Goal: Task Accomplishment & Management: Use online tool/utility

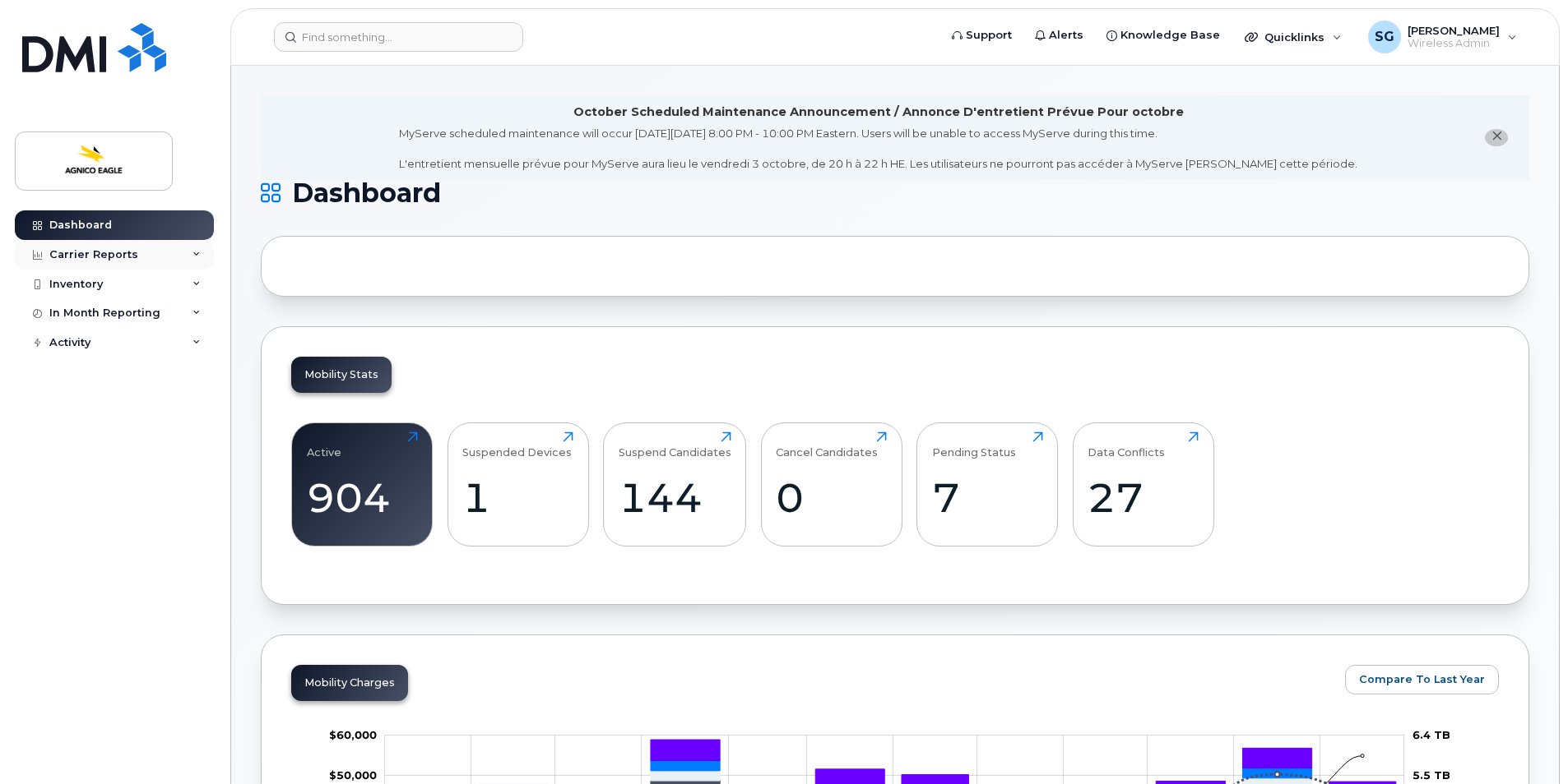
click at [124, 253] on div "Carrier Reports" at bounding box center [93, 254] width 89 height 13
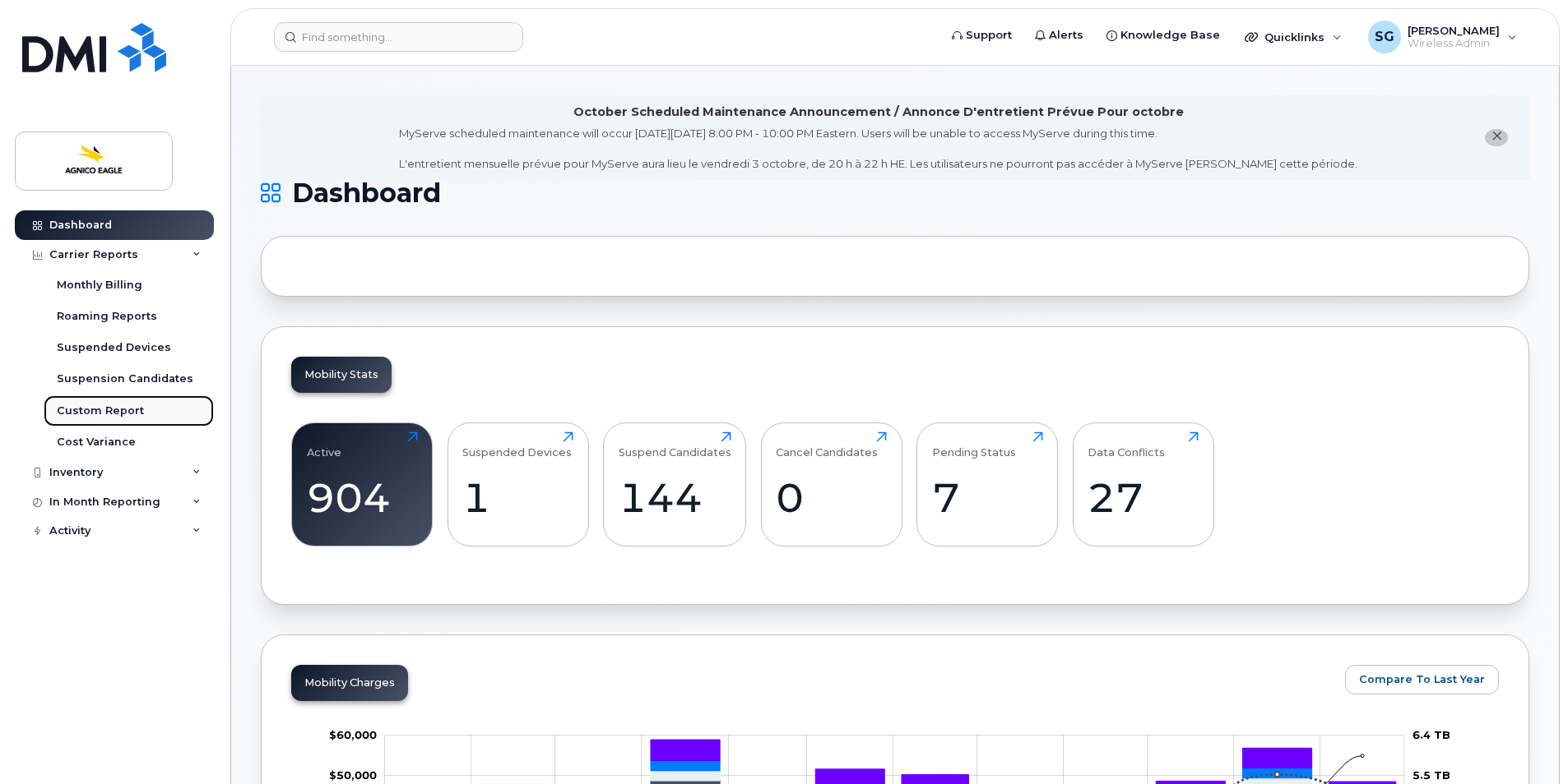
click at [132, 408] on div "Custom Report" at bounding box center [100, 411] width 87 height 15
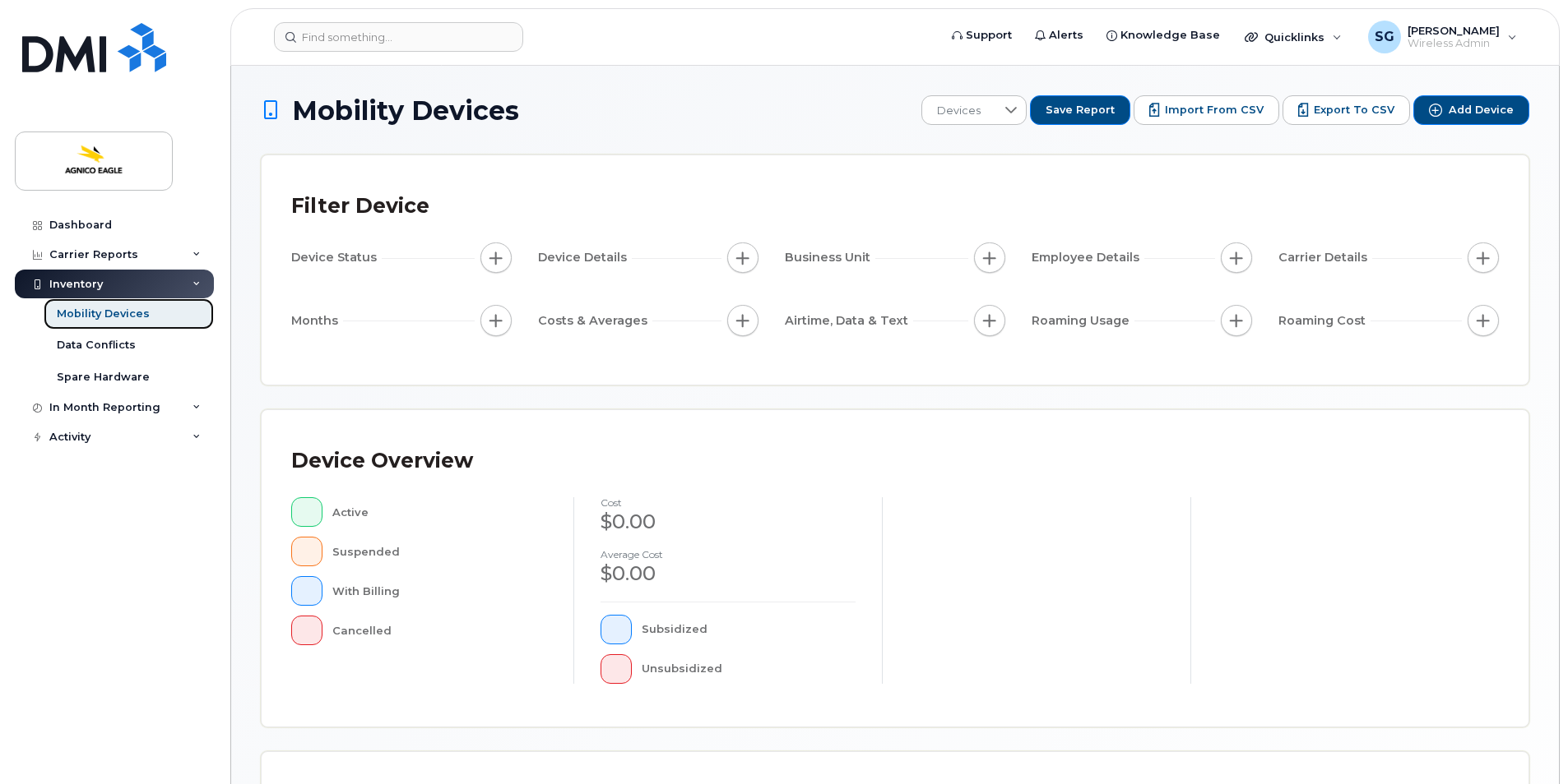
click at [154, 316] on link "Mobility Devices" at bounding box center [129, 314] width 170 height 31
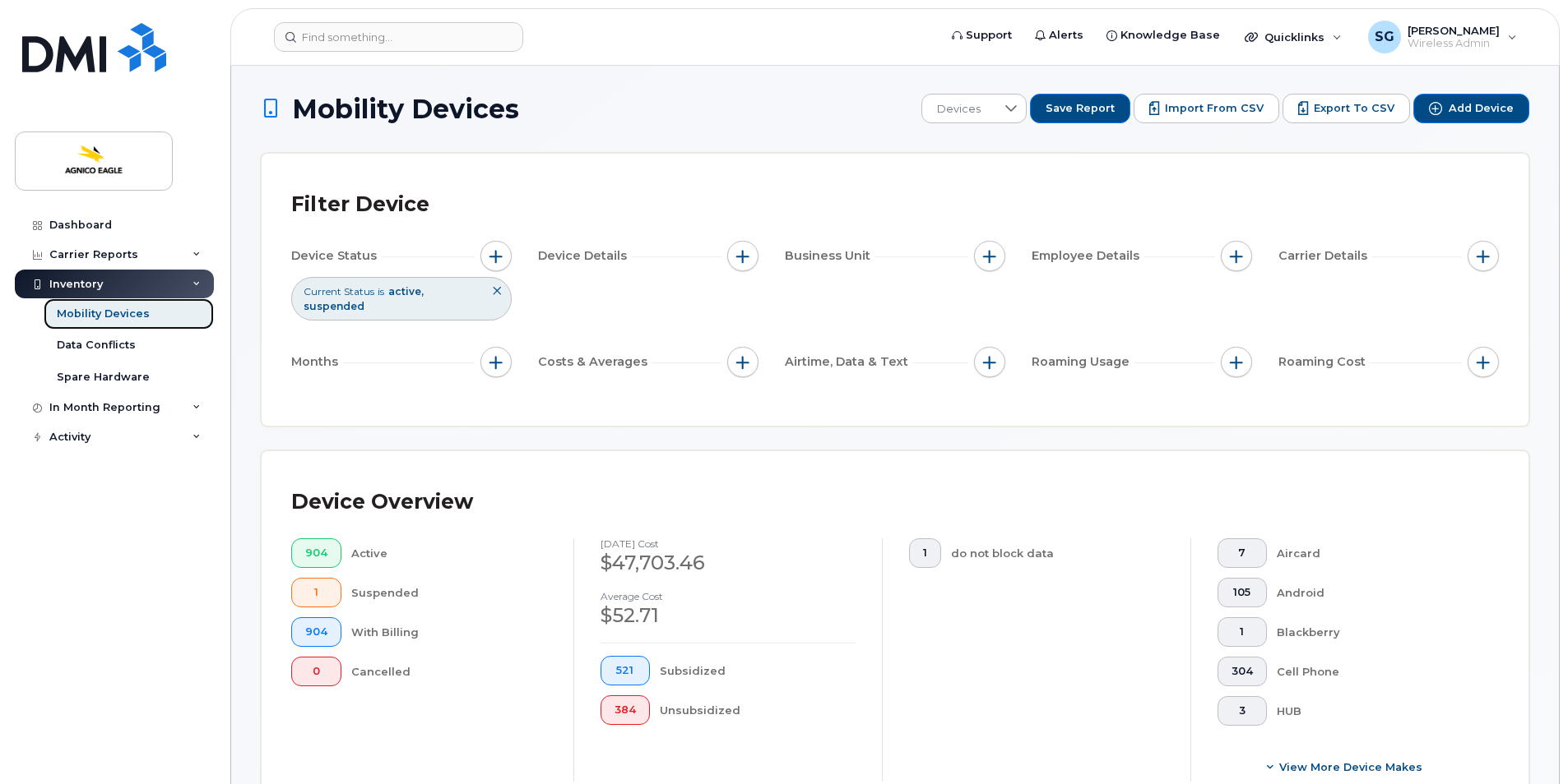
scroll to position [3, 0]
click at [1235, 252] on span "button" at bounding box center [1237, 255] width 13 height 13
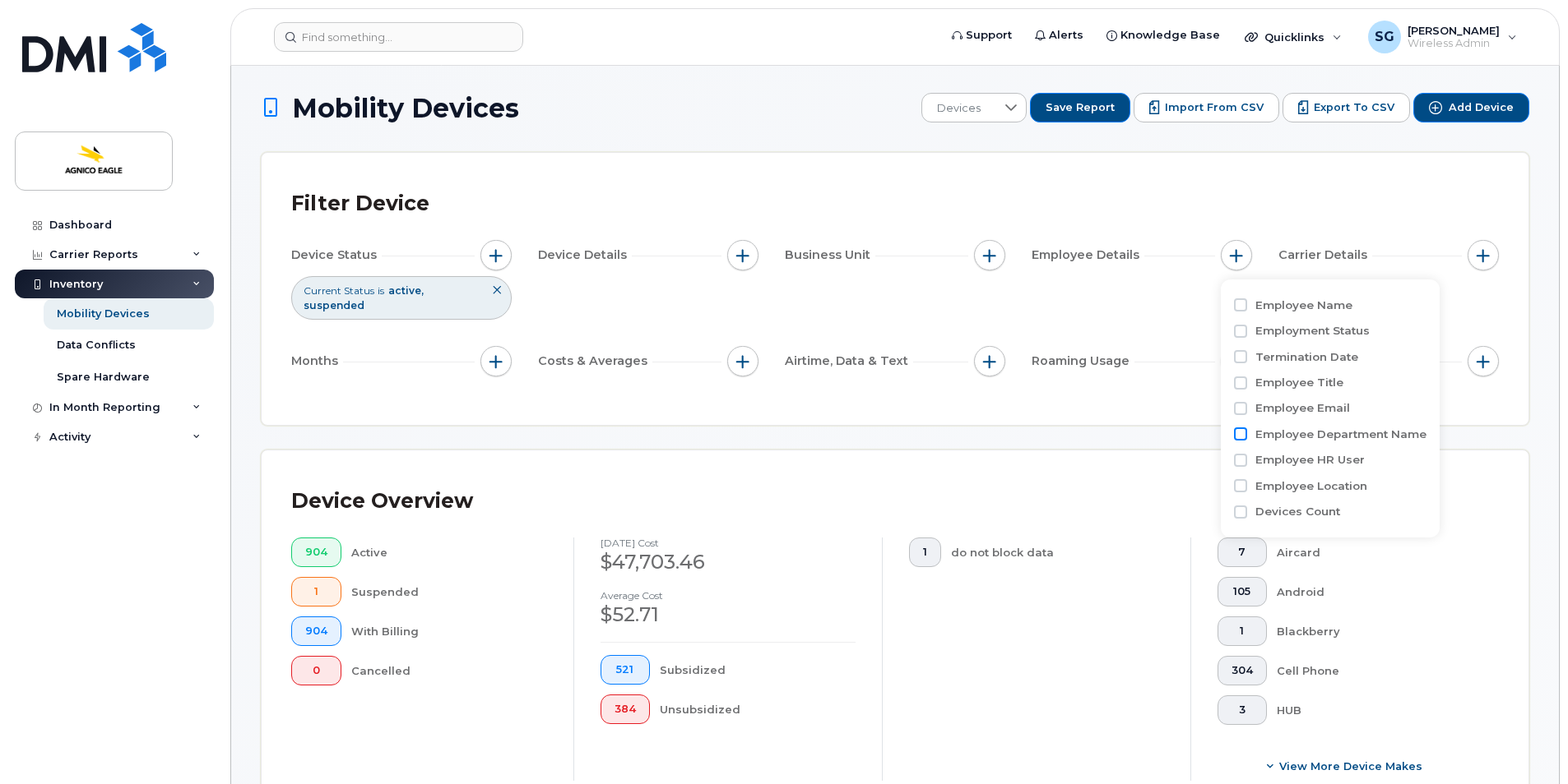
click at [1239, 435] on input "Employee Department Name" at bounding box center [1240, 434] width 13 height 13
checkbox input "true"
click at [1351, 506] on input at bounding box center [1346, 501] width 177 height 29
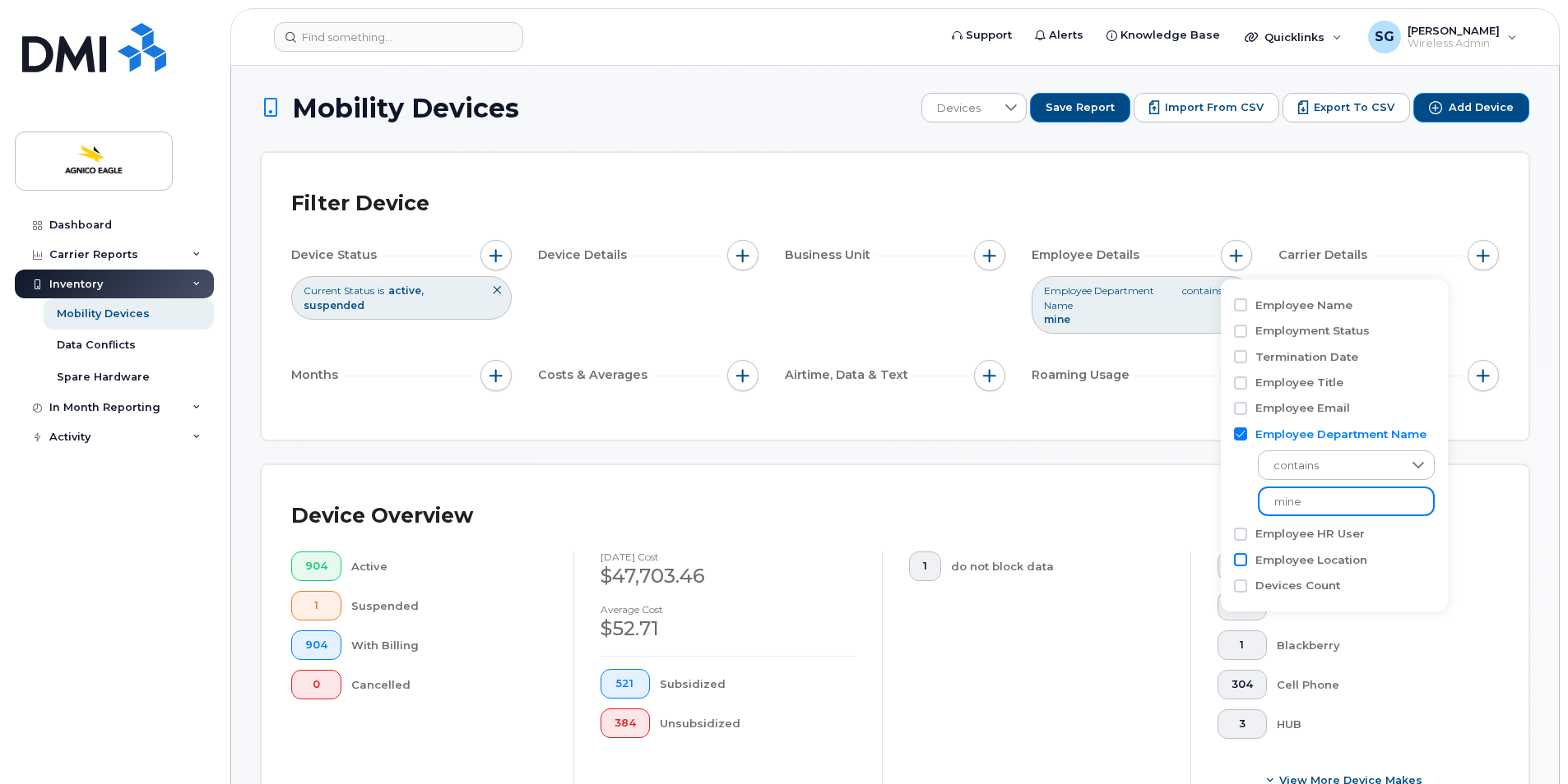
type input "mine"
click at [1238, 557] on input "Employee Location" at bounding box center [1240, 560] width 13 height 13
checkbox input "true"
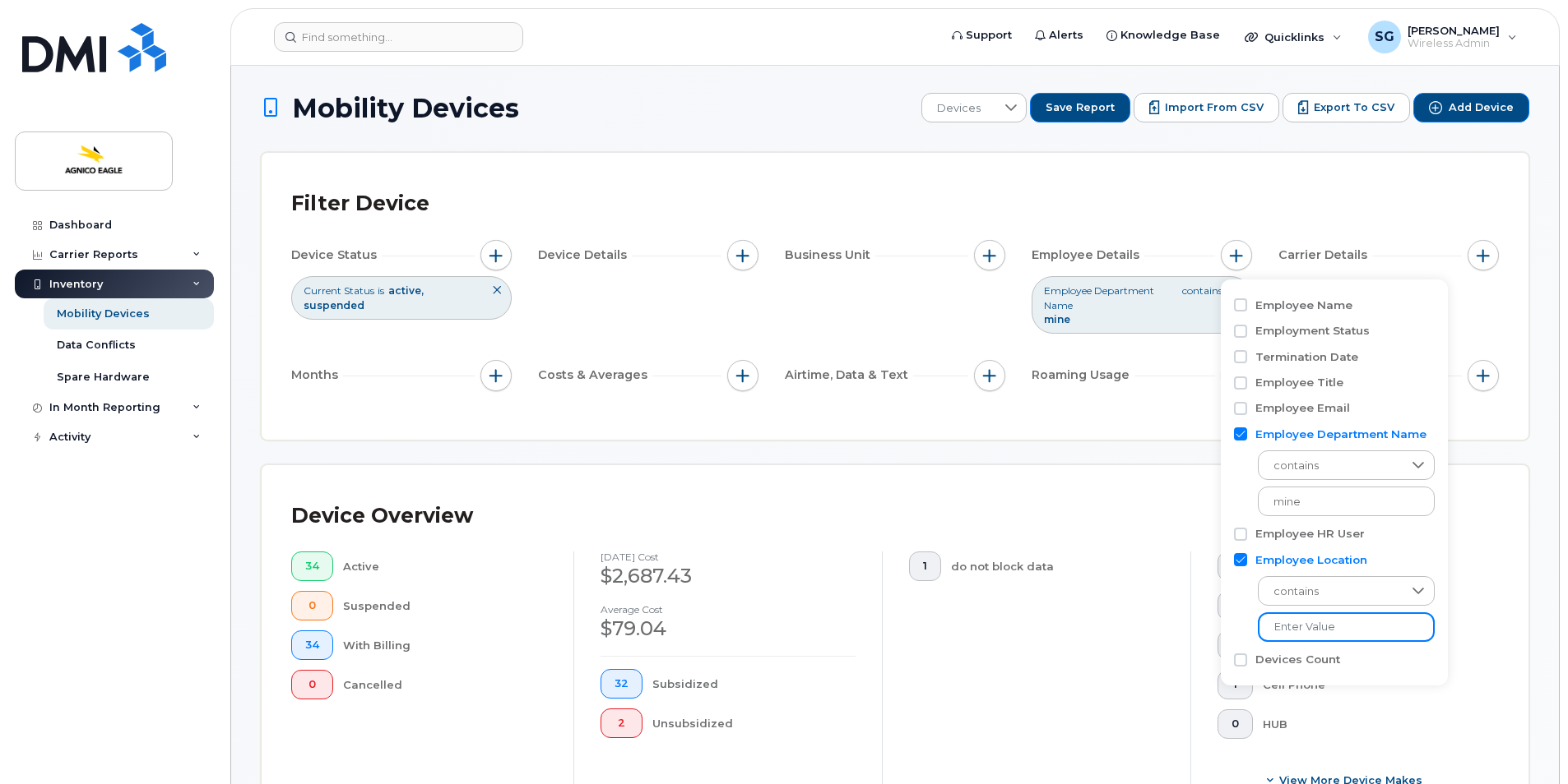
click at [1342, 627] on input at bounding box center [1346, 628] width 177 height 29
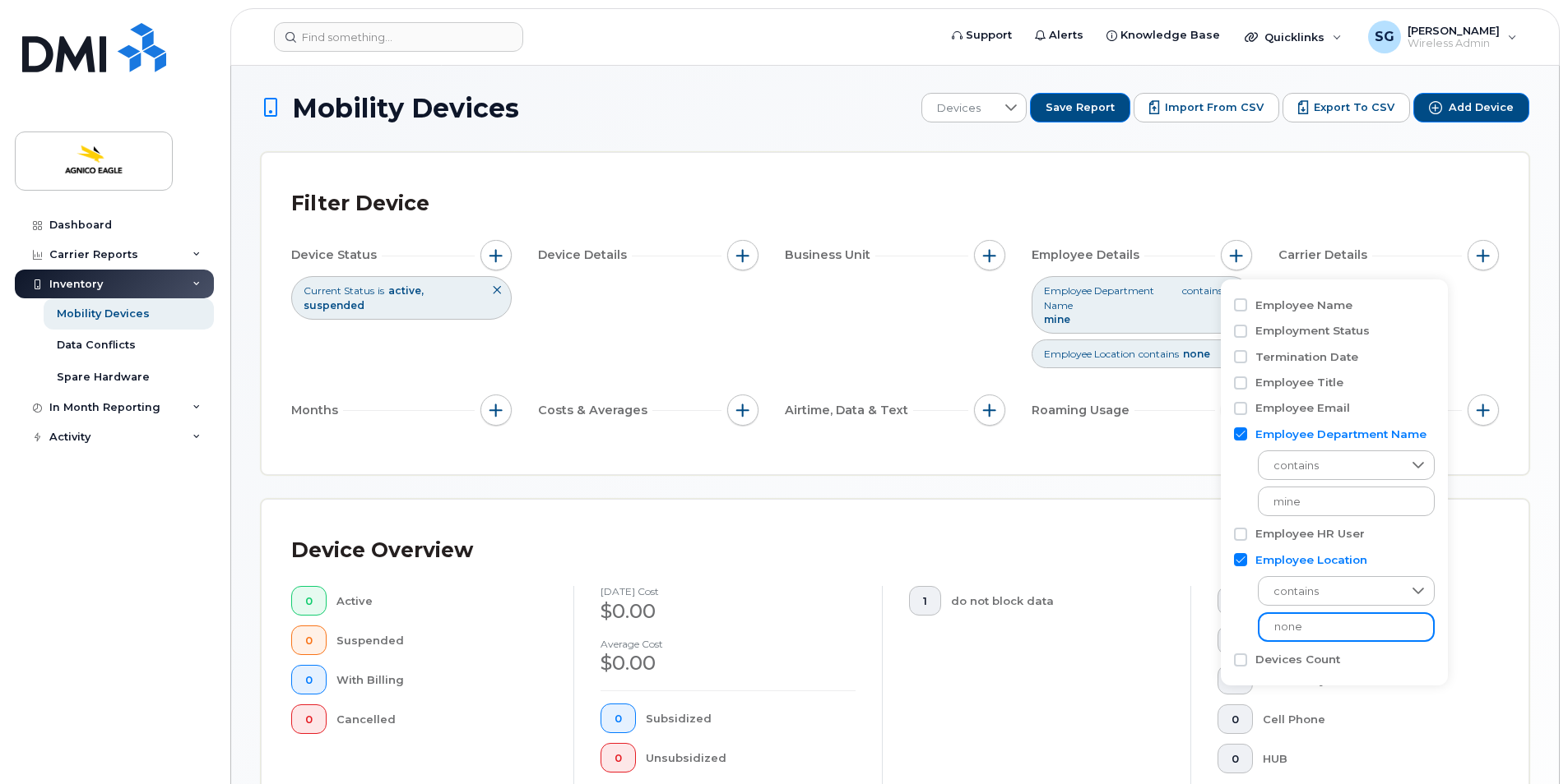
type input "none"
click at [1509, 518] on div "Device Overview 0 Active 0 Suspended 0 With Billing 0 Cancelled [DATE] cost $0.…" at bounding box center [895, 686] width 1267 height 373
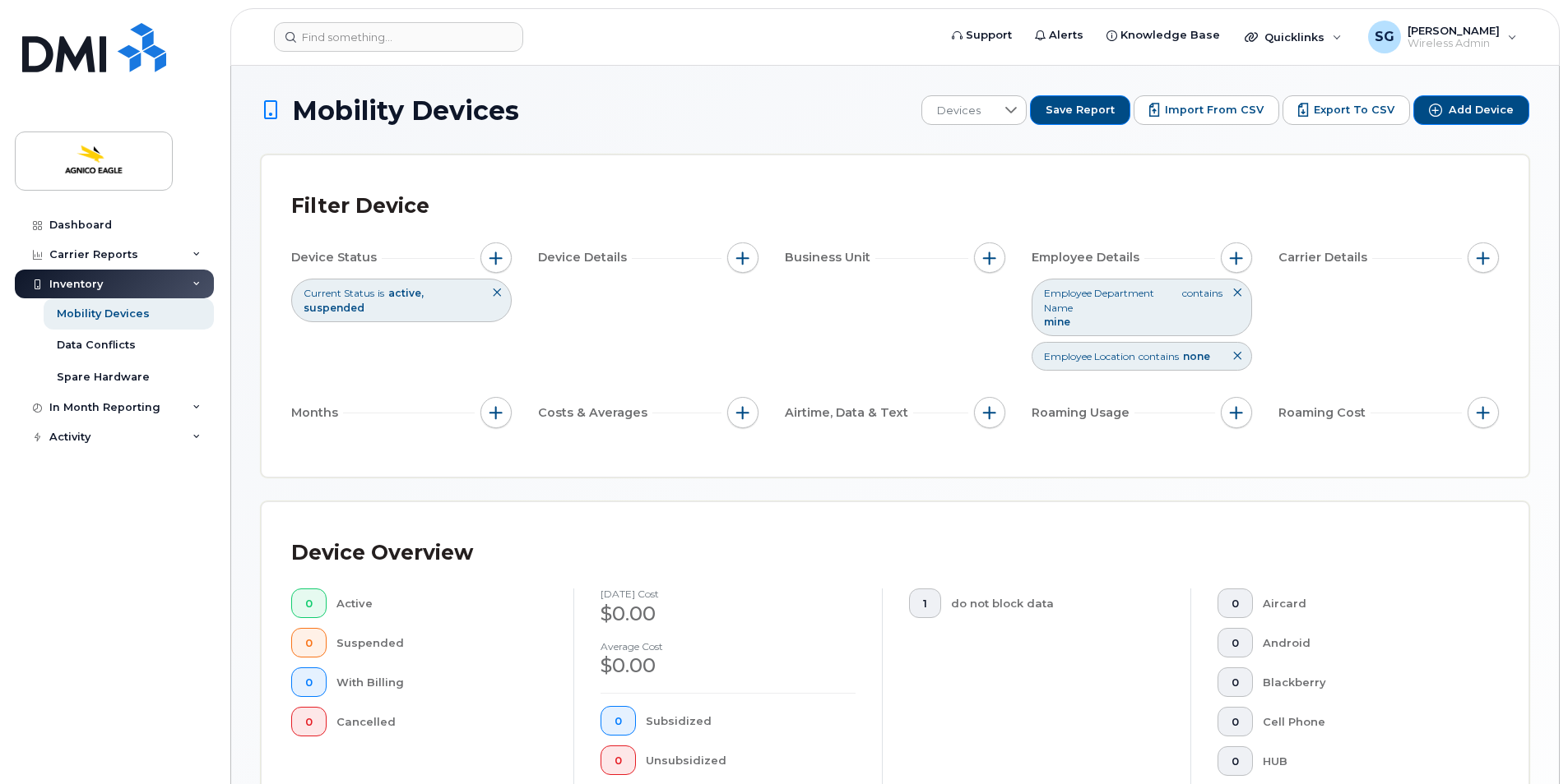
click at [1238, 289] on icon at bounding box center [1237, 293] width 10 height 10
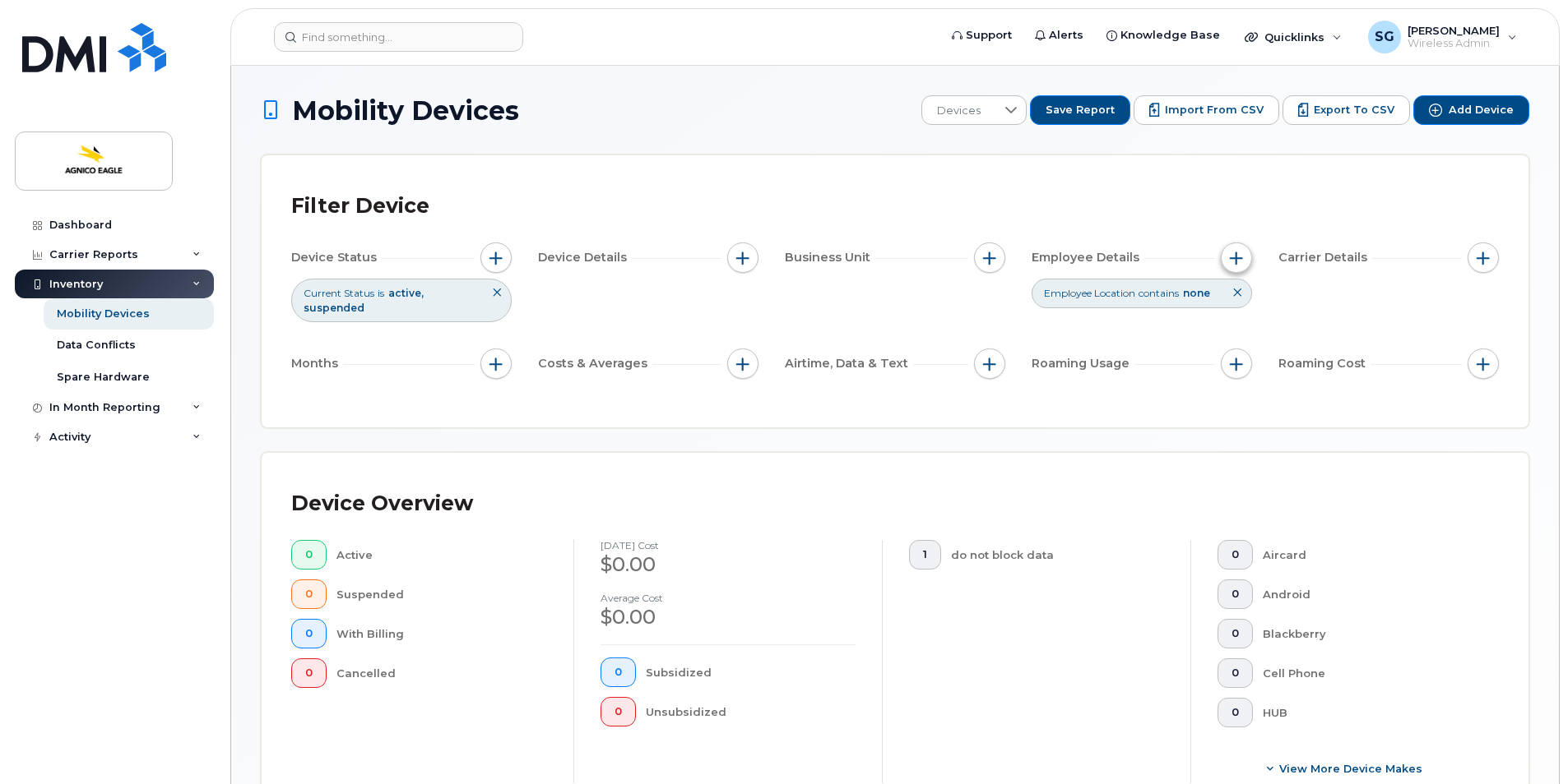
click at [1229, 251] on button "button" at bounding box center [1237, 258] width 31 height 31
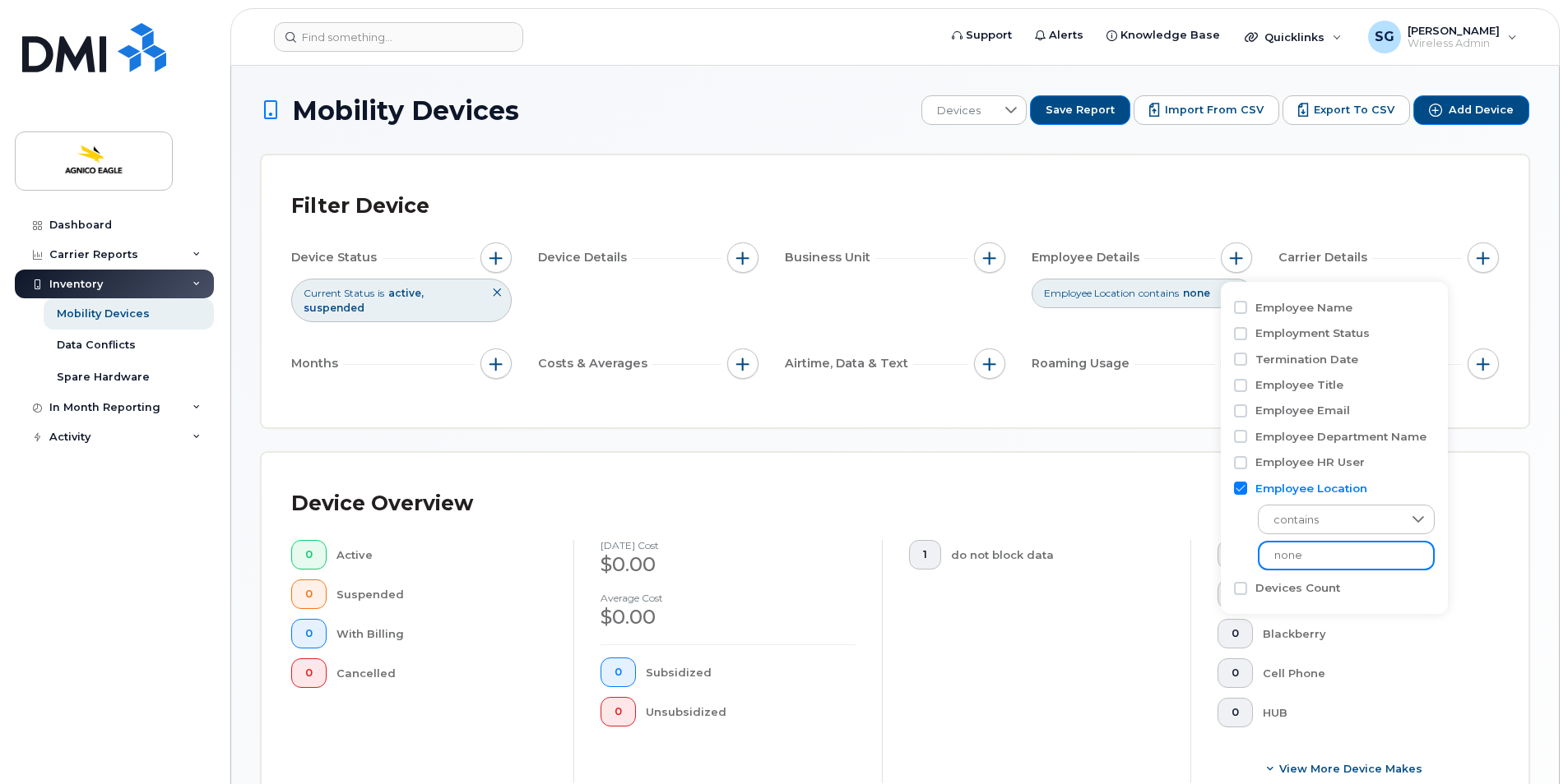
click at [1379, 559] on input "none" at bounding box center [1346, 555] width 177 height 29
click at [1469, 479] on div "Device Overview 0 Active 0 Suspended 0 With Billing 0 Cancelled [DATE] cost $0.…" at bounding box center [895, 639] width 1267 height 373
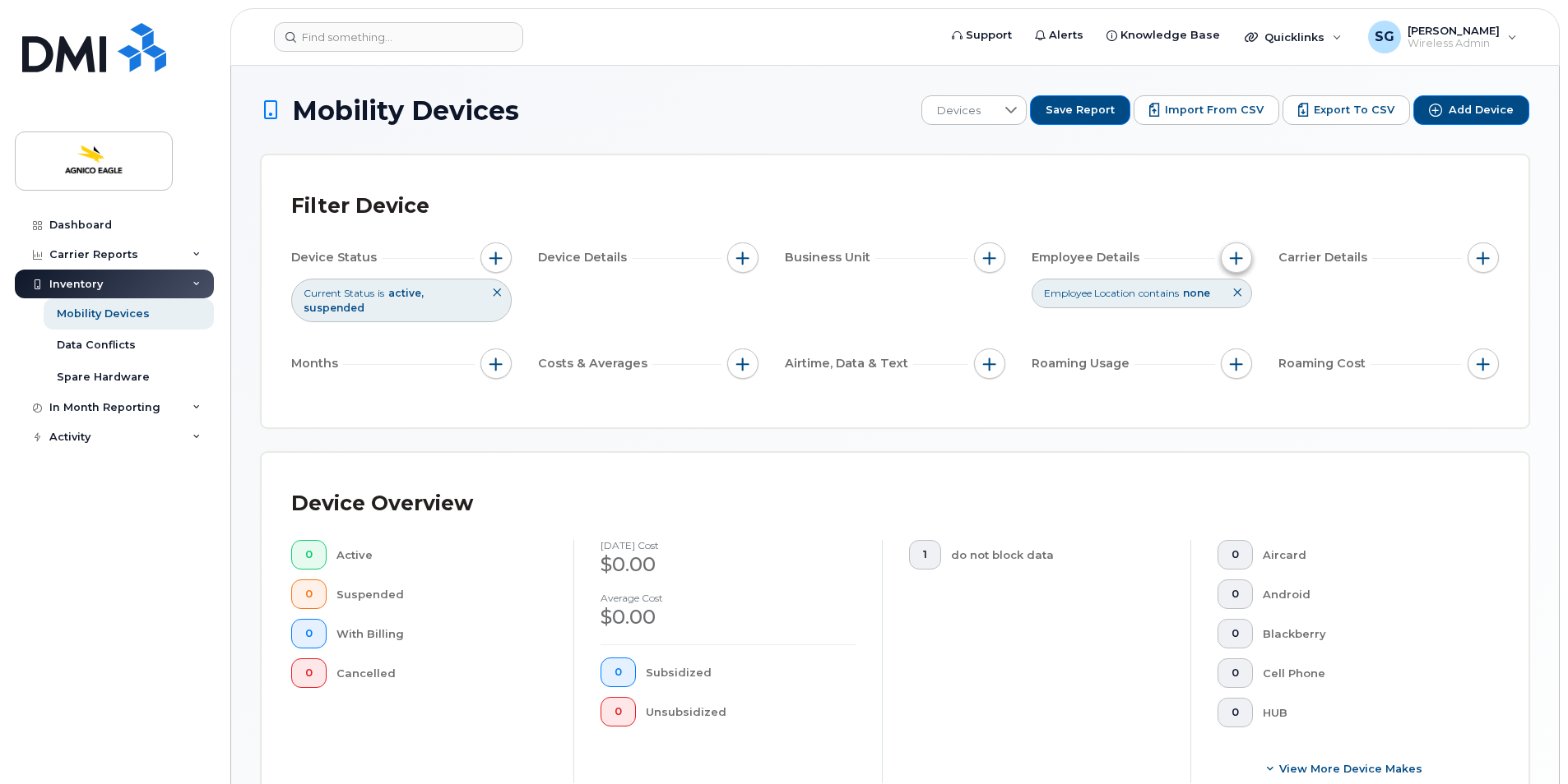
click at [1231, 252] on span "button" at bounding box center [1237, 258] width 13 height 13
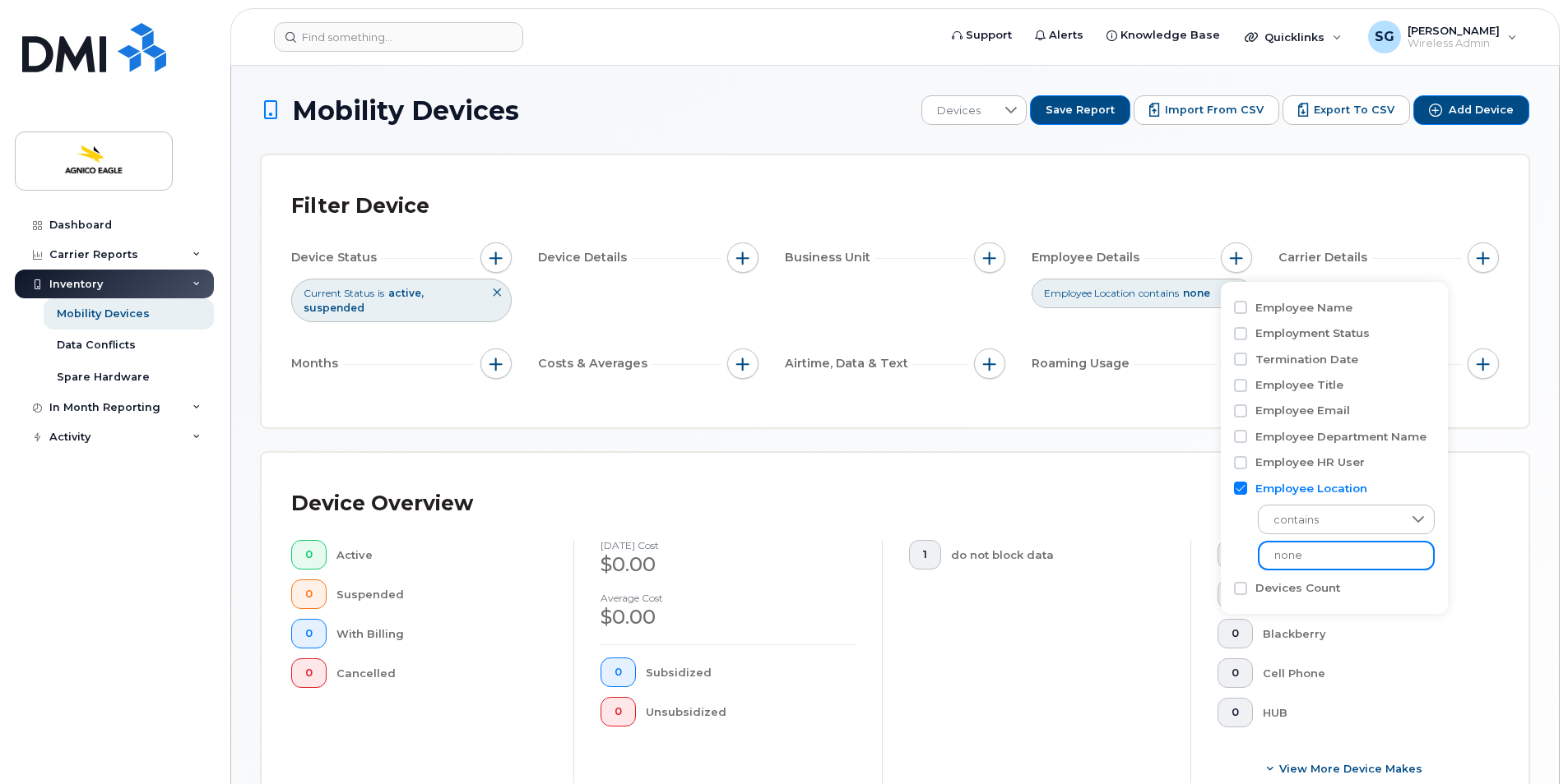
click at [1402, 548] on input "none" at bounding box center [1346, 555] width 177 height 29
type input "n"
type input "Laronde"
click at [1454, 540] on div "Device Overview 0 Active 0 Suspended 0 With Billing 0 Cancelled [DATE] cost $0.…" at bounding box center [894, 639] width 1207 height 314
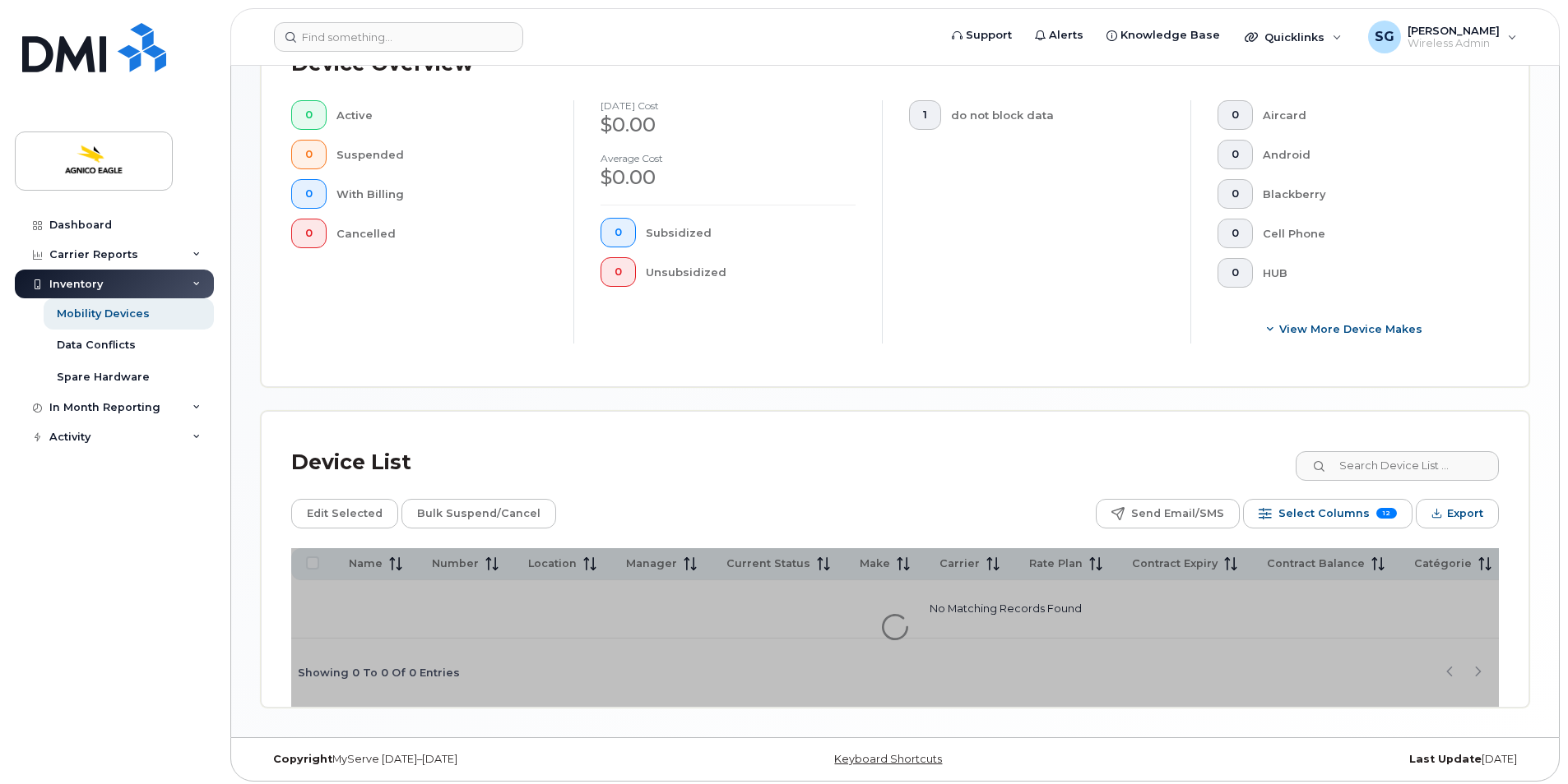
scroll to position [451, 0]
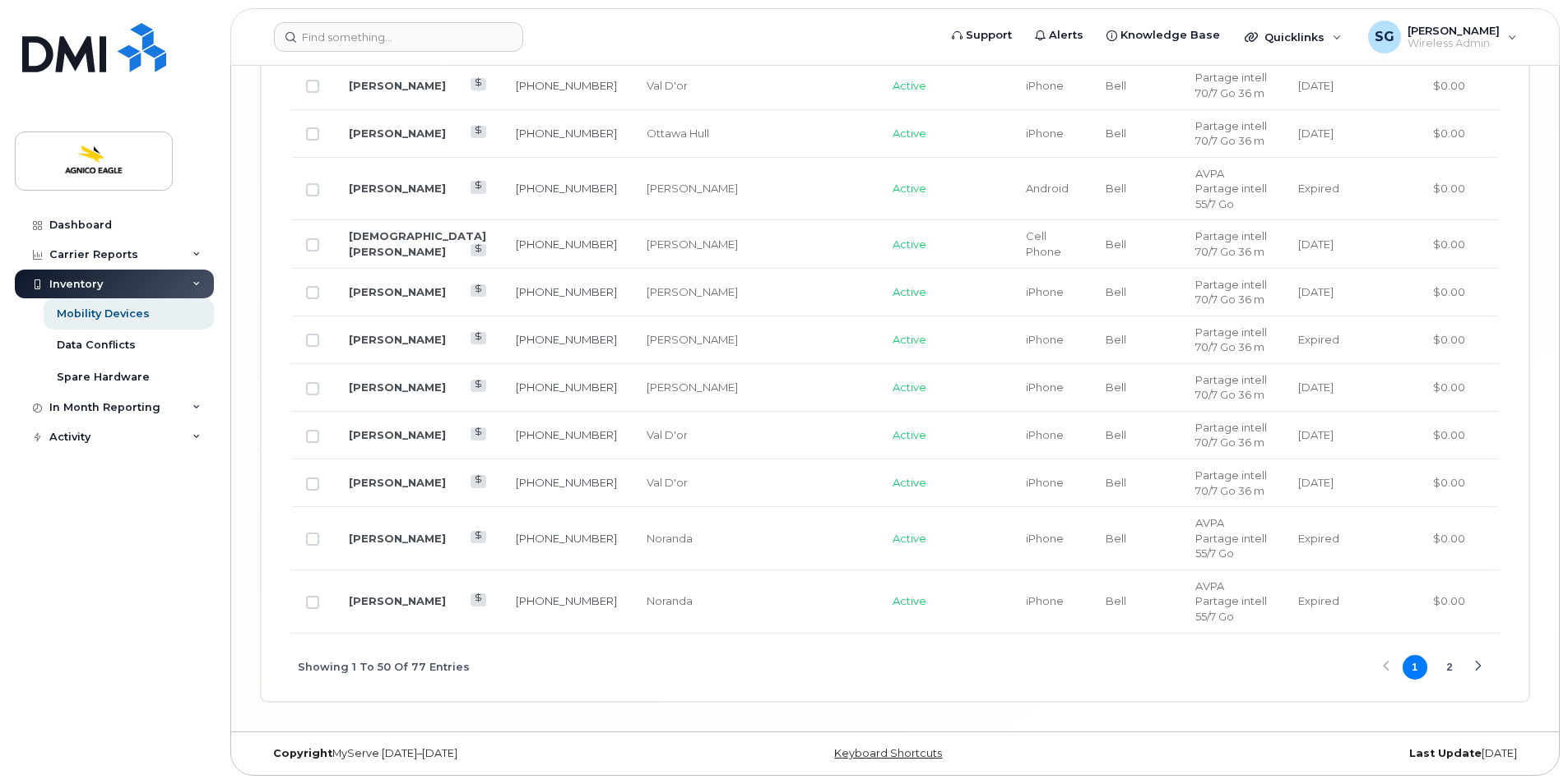
scroll to position [3545, 0]
click at [1477, 667] on div "Next Page" at bounding box center [1478, 668] width 11 height 11
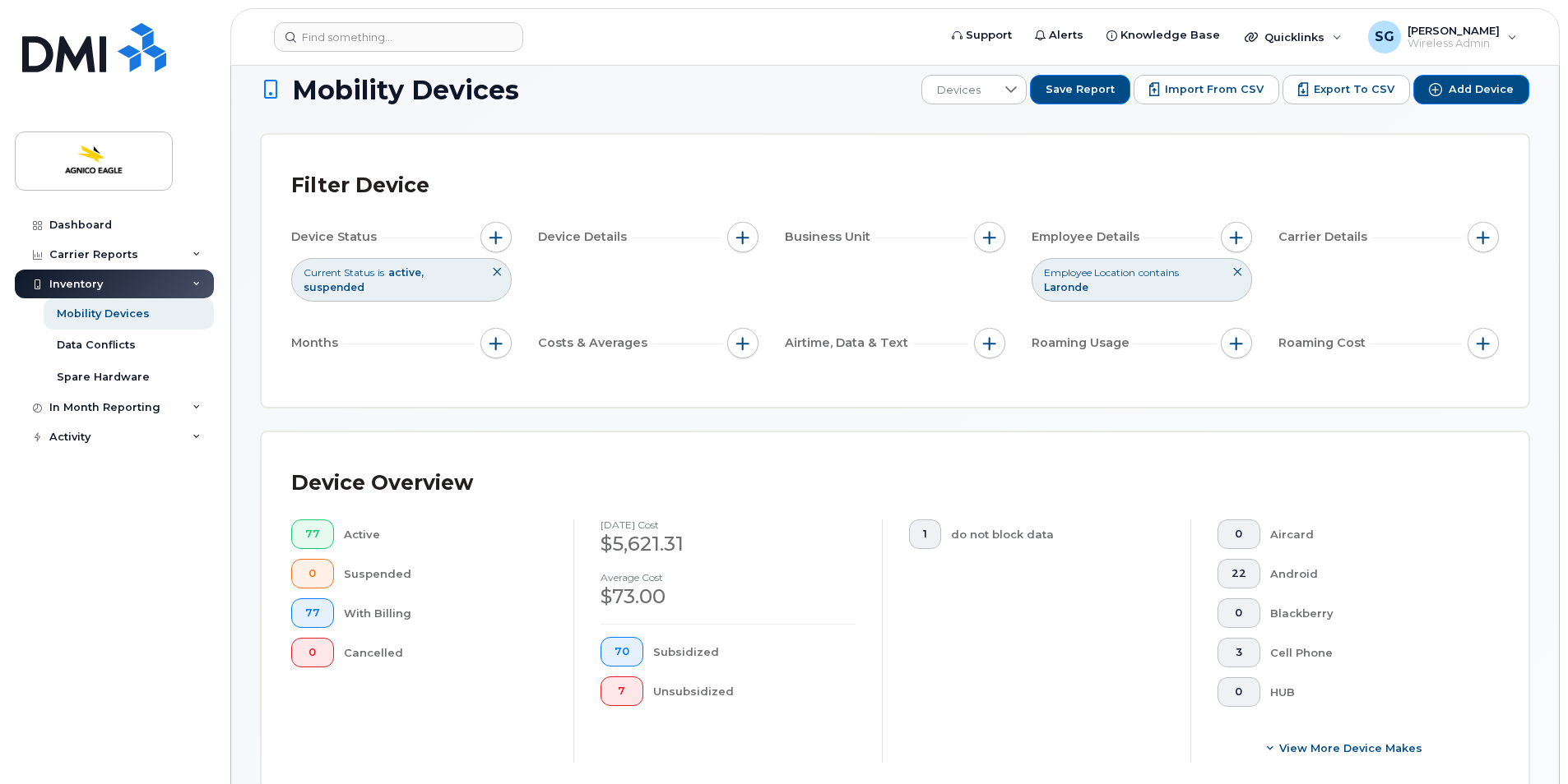
scroll to position [0, 0]
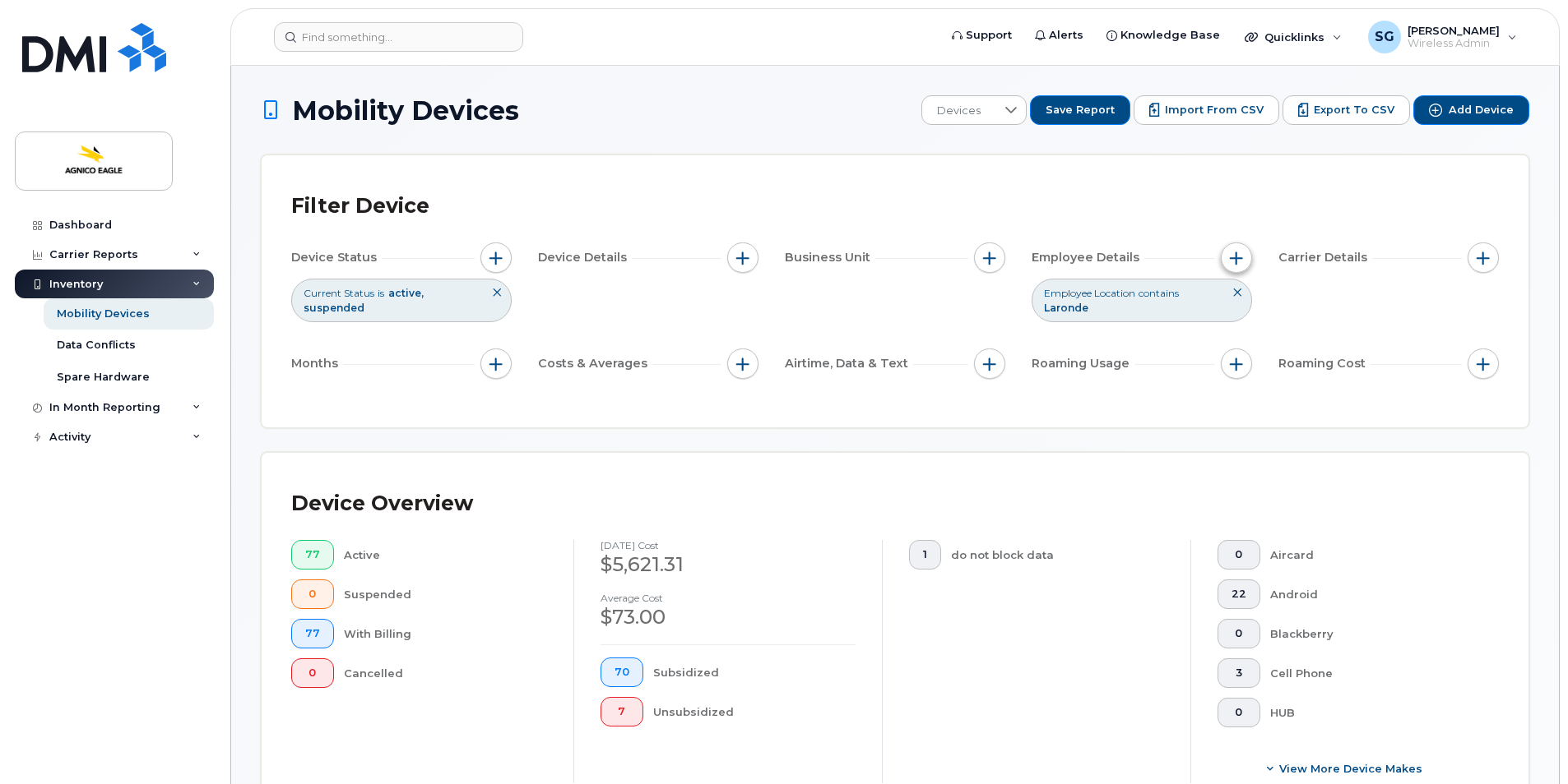
click at [1244, 260] on button "button" at bounding box center [1237, 258] width 31 height 31
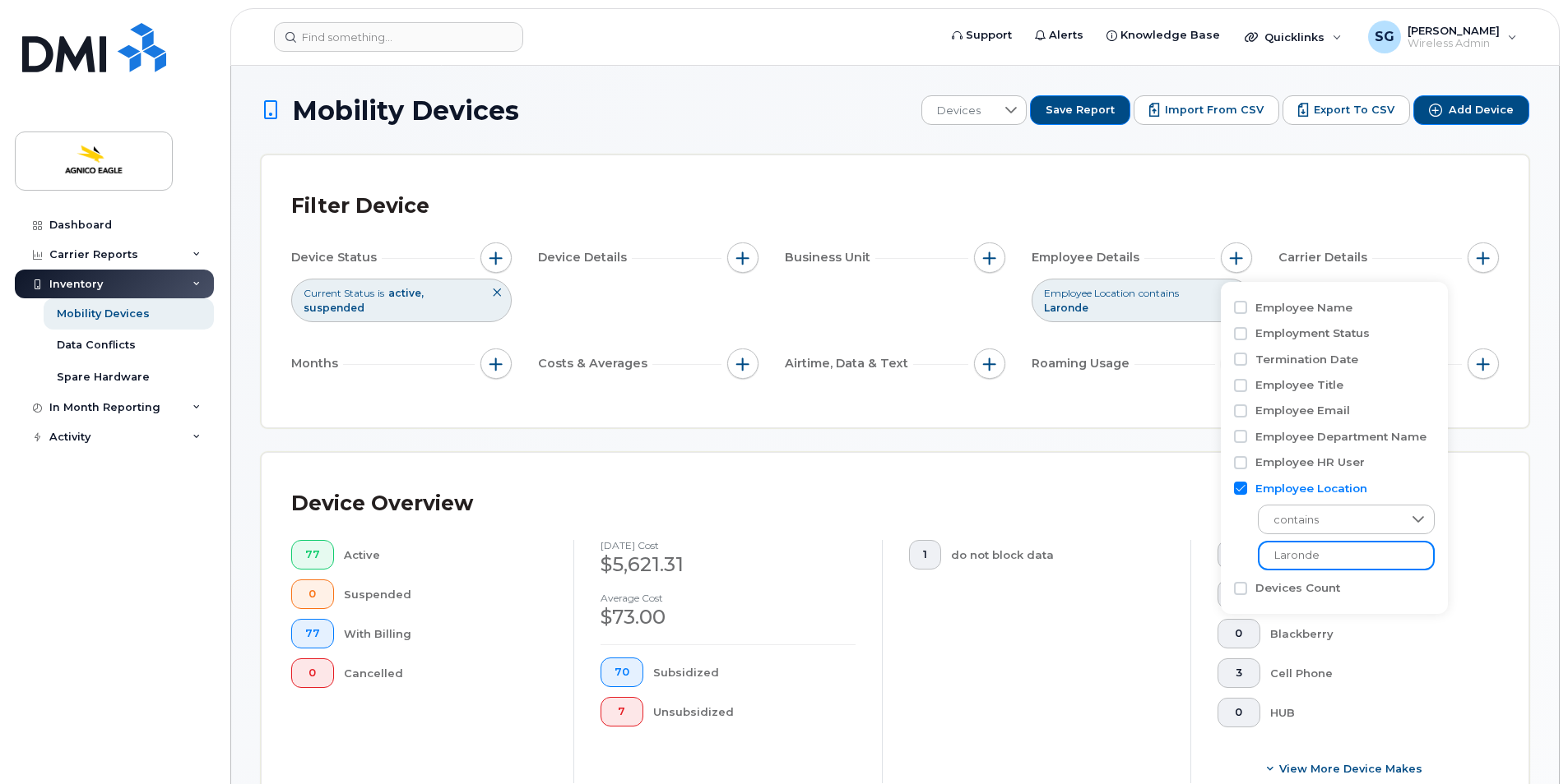
click at [1330, 555] on input "Laronde" at bounding box center [1346, 555] width 177 height 29
type input "L"
click at [1467, 490] on div "Device Overview" at bounding box center [894, 504] width 1207 height 43
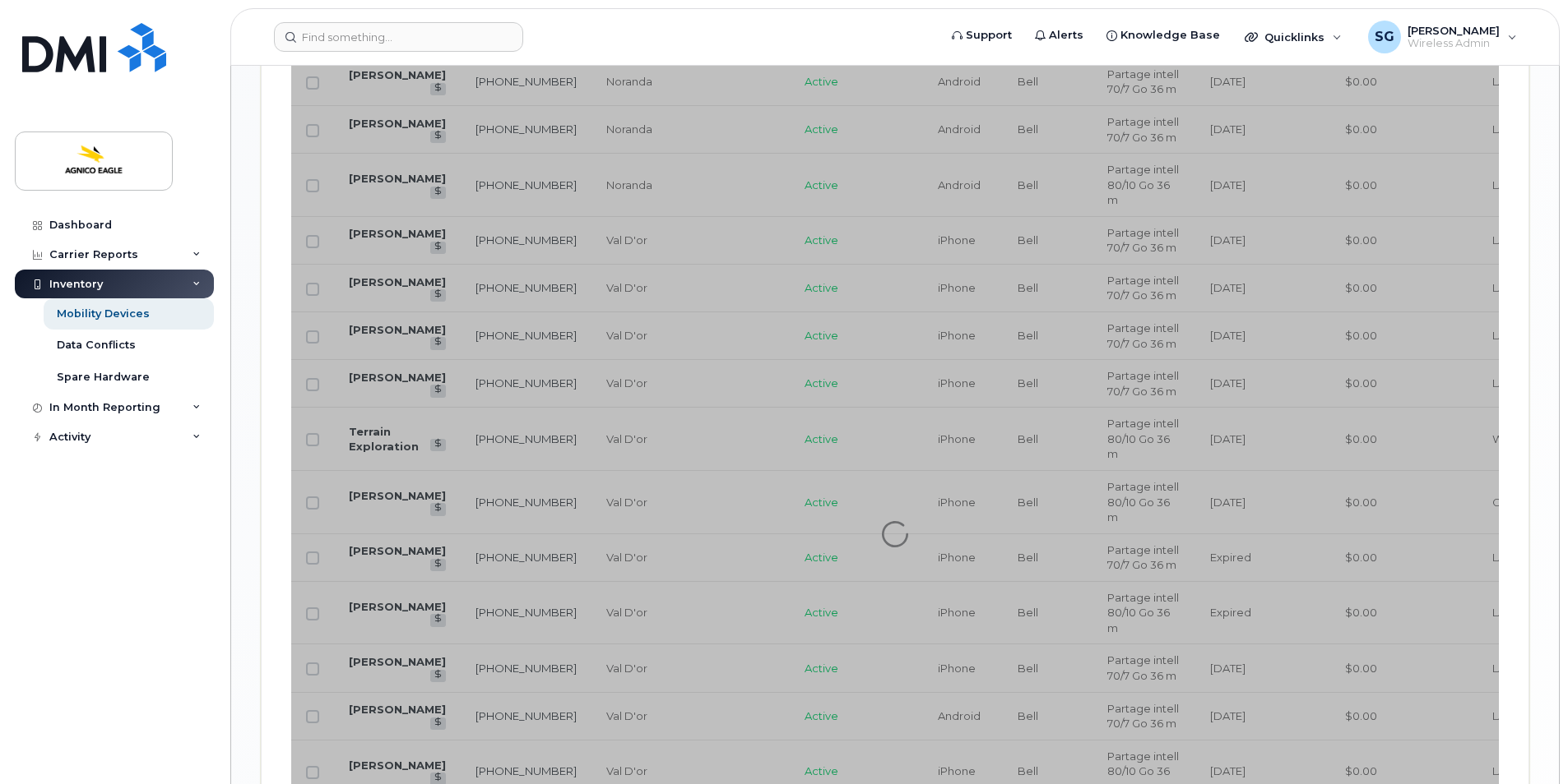
scroll to position [1232, 0]
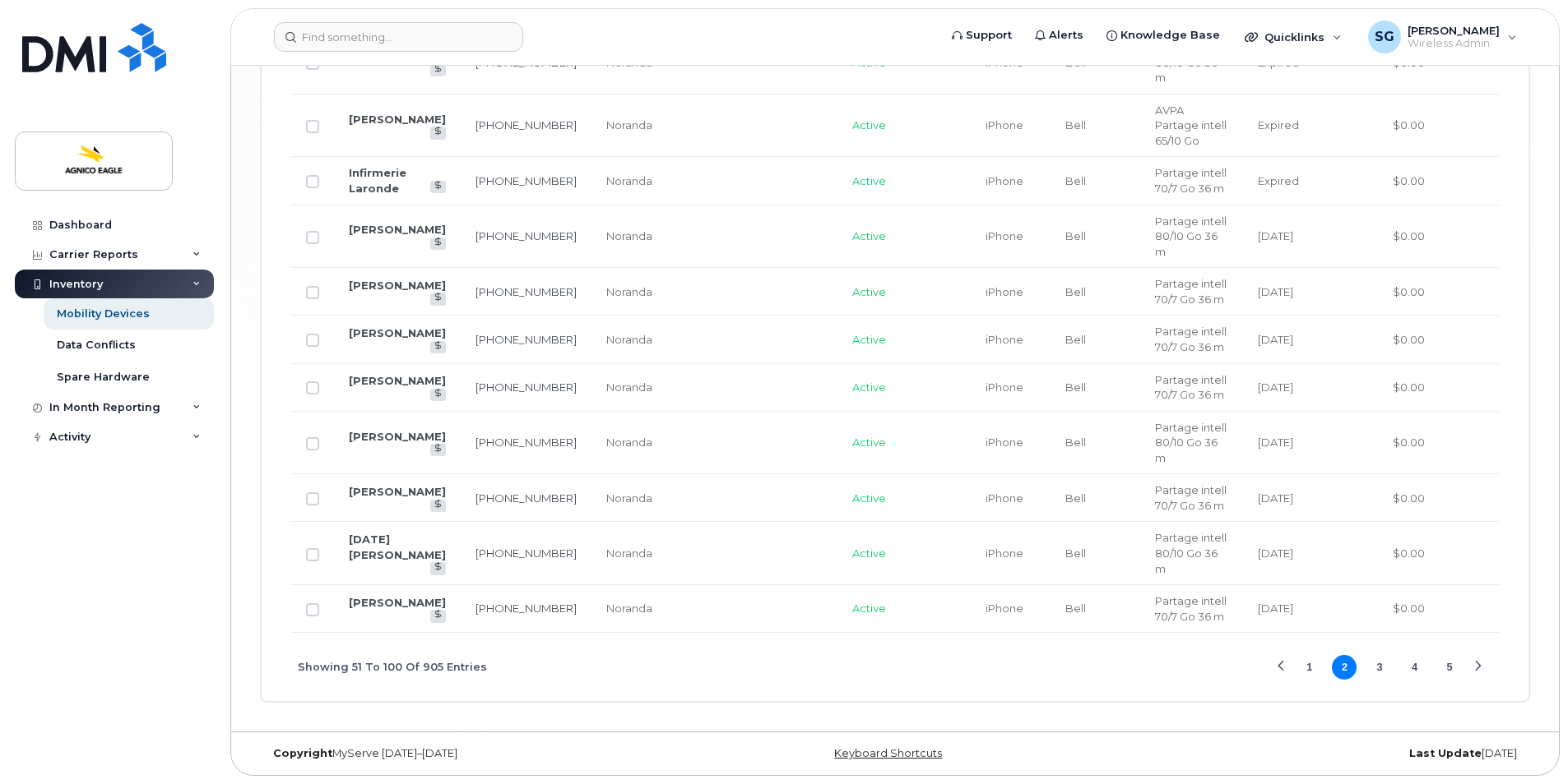
scroll to position [3534, 0]
click at [1472, 680] on button "Next Page" at bounding box center [1478, 667] width 25 height 25
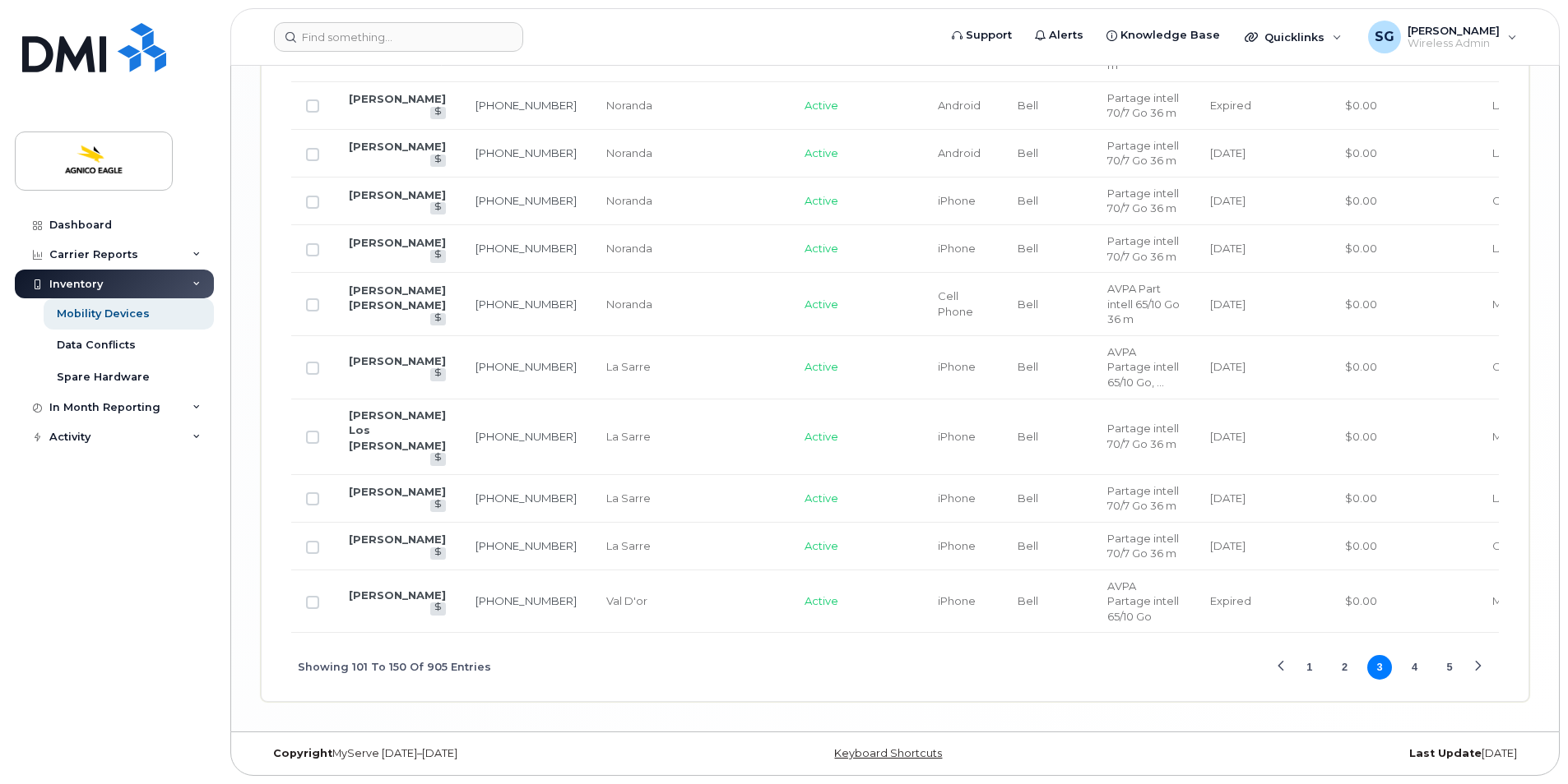
scroll to position [3605, 0]
click at [1485, 666] on button "Next Page" at bounding box center [1478, 667] width 25 height 25
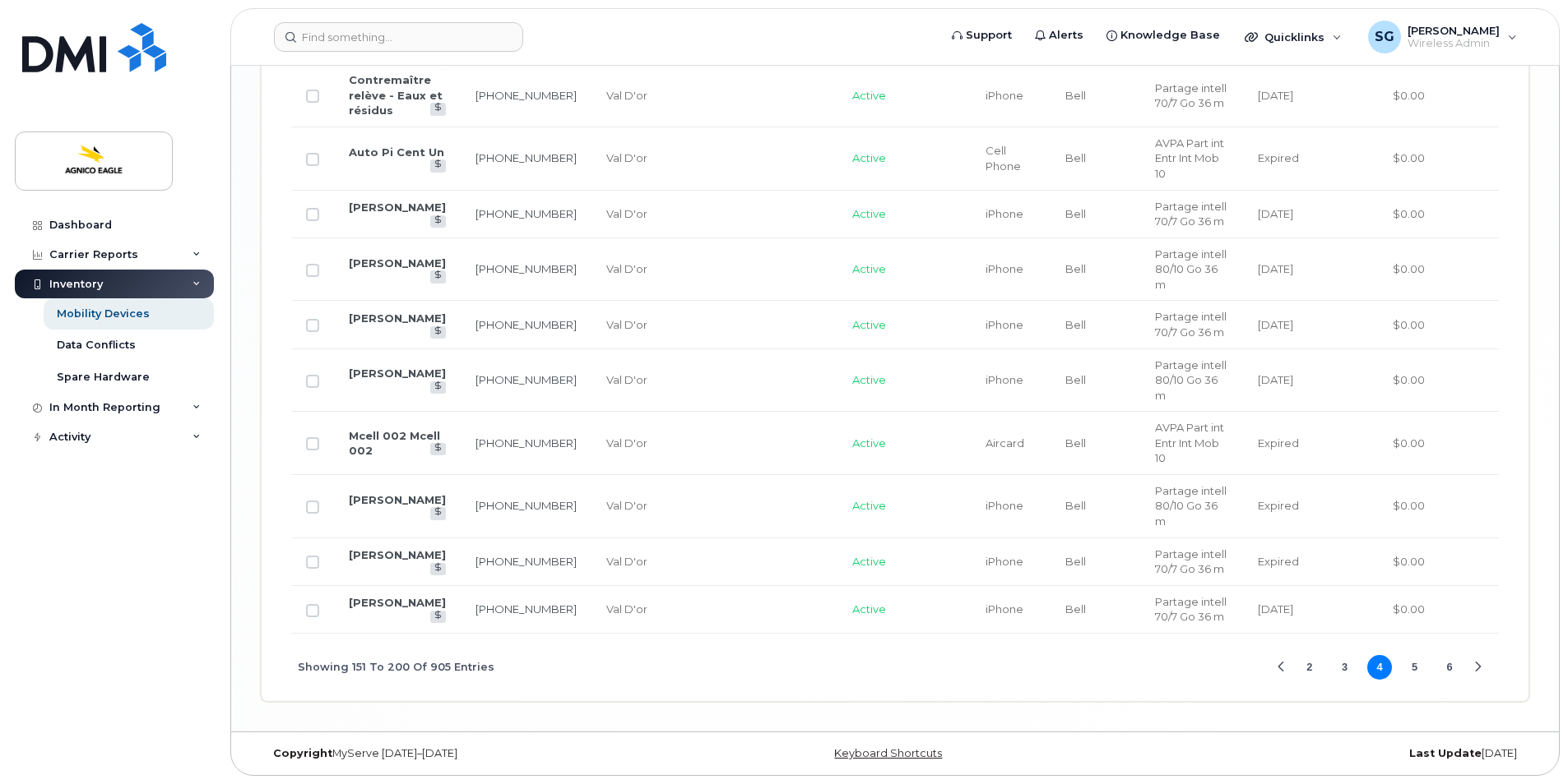
scroll to position [3621, 0]
click at [1476, 662] on div "Next Page" at bounding box center [1478, 668] width 11 height 11
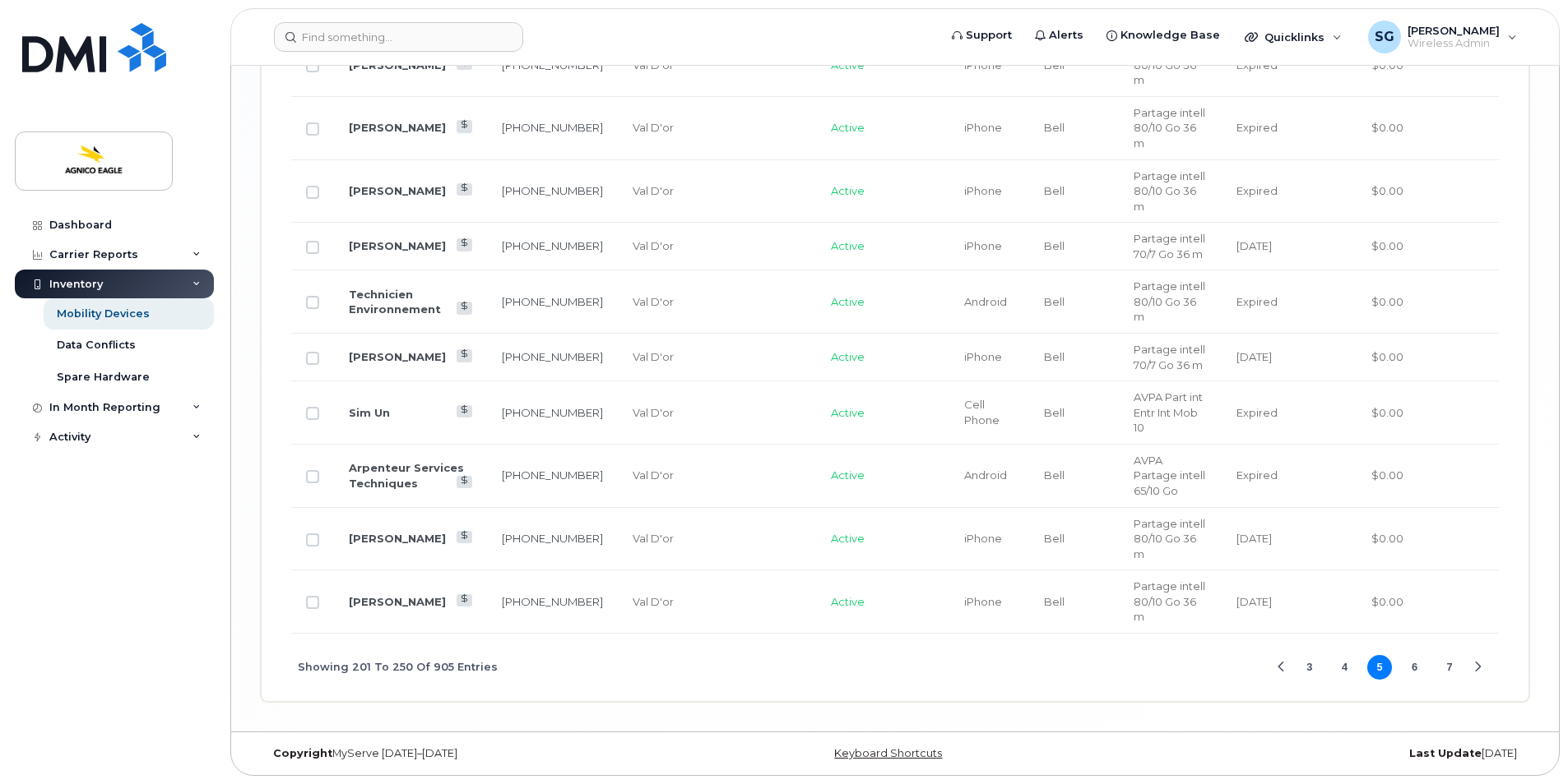
scroll to position [3652, 0]
click at [1482, 662] on div "Next Page" at bounding box center [1478, 668] width 11 height 11
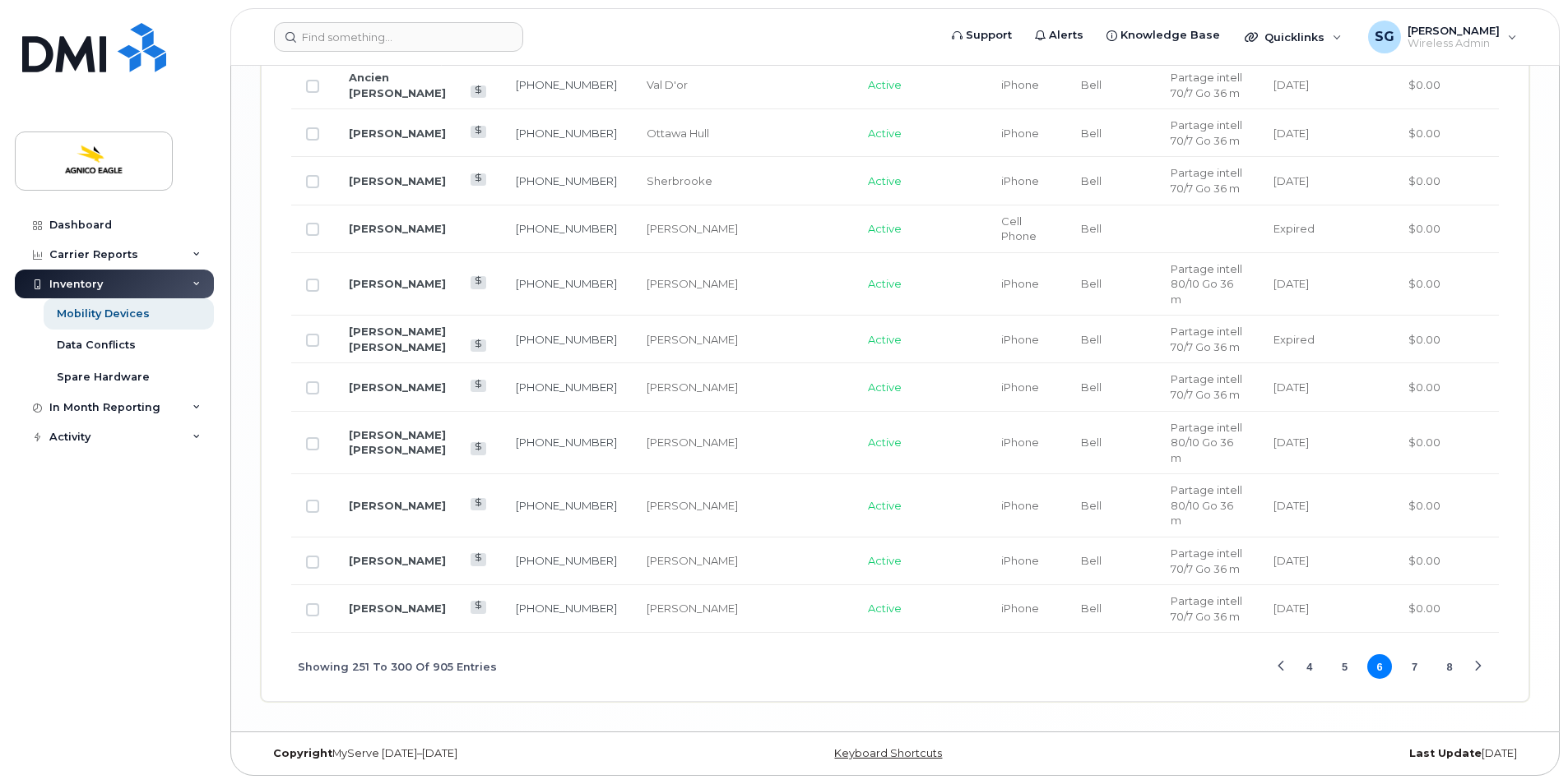
scroll to position [3591, 0]
click at [1476, 659] on button "Next Page" at bounding box center [1478, 666] width 25 height 25
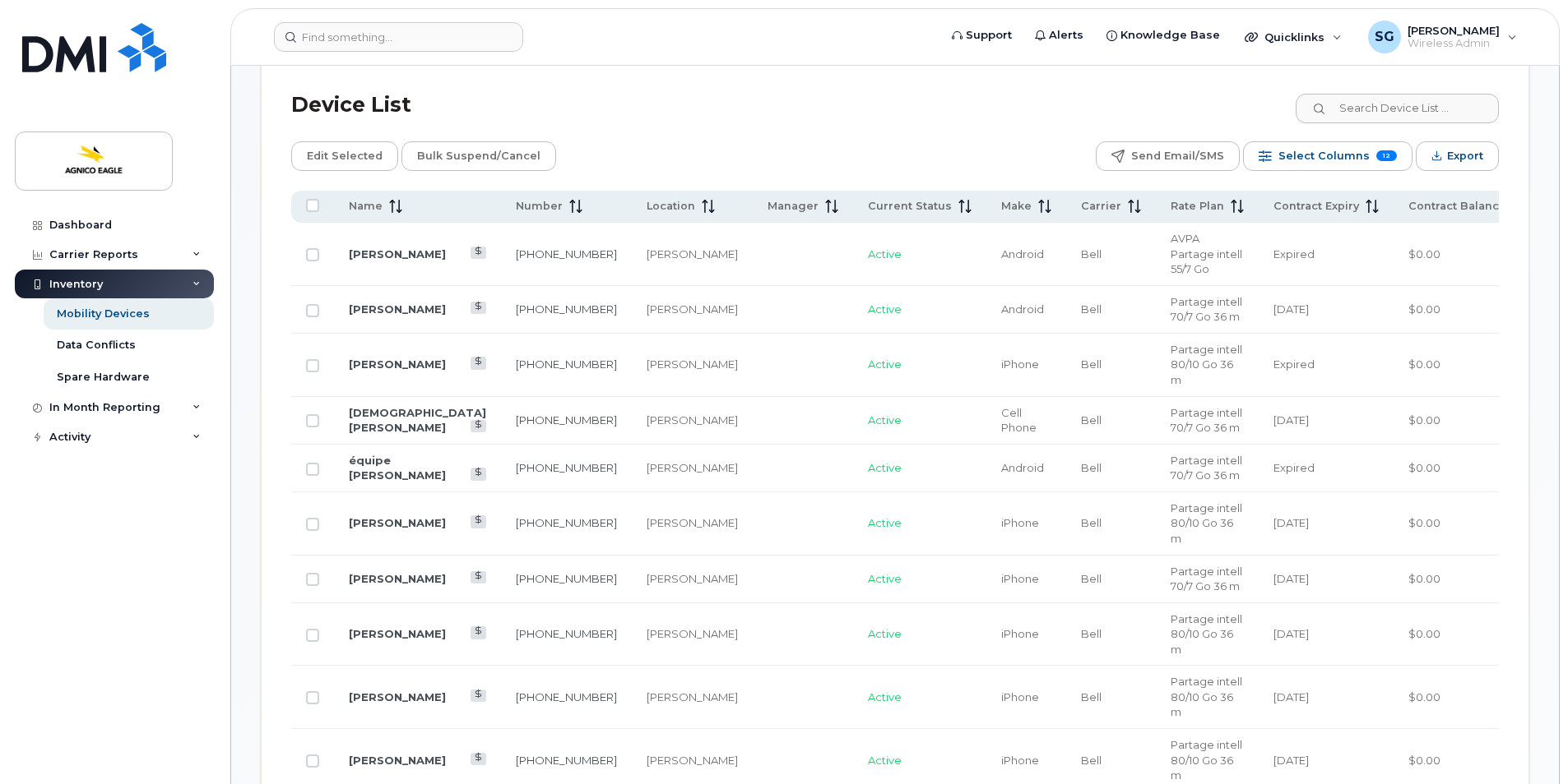
scroll to position [797, 0]
click at [1366, 211] on icon at bounding box center [1372, 207] width 13 height 13
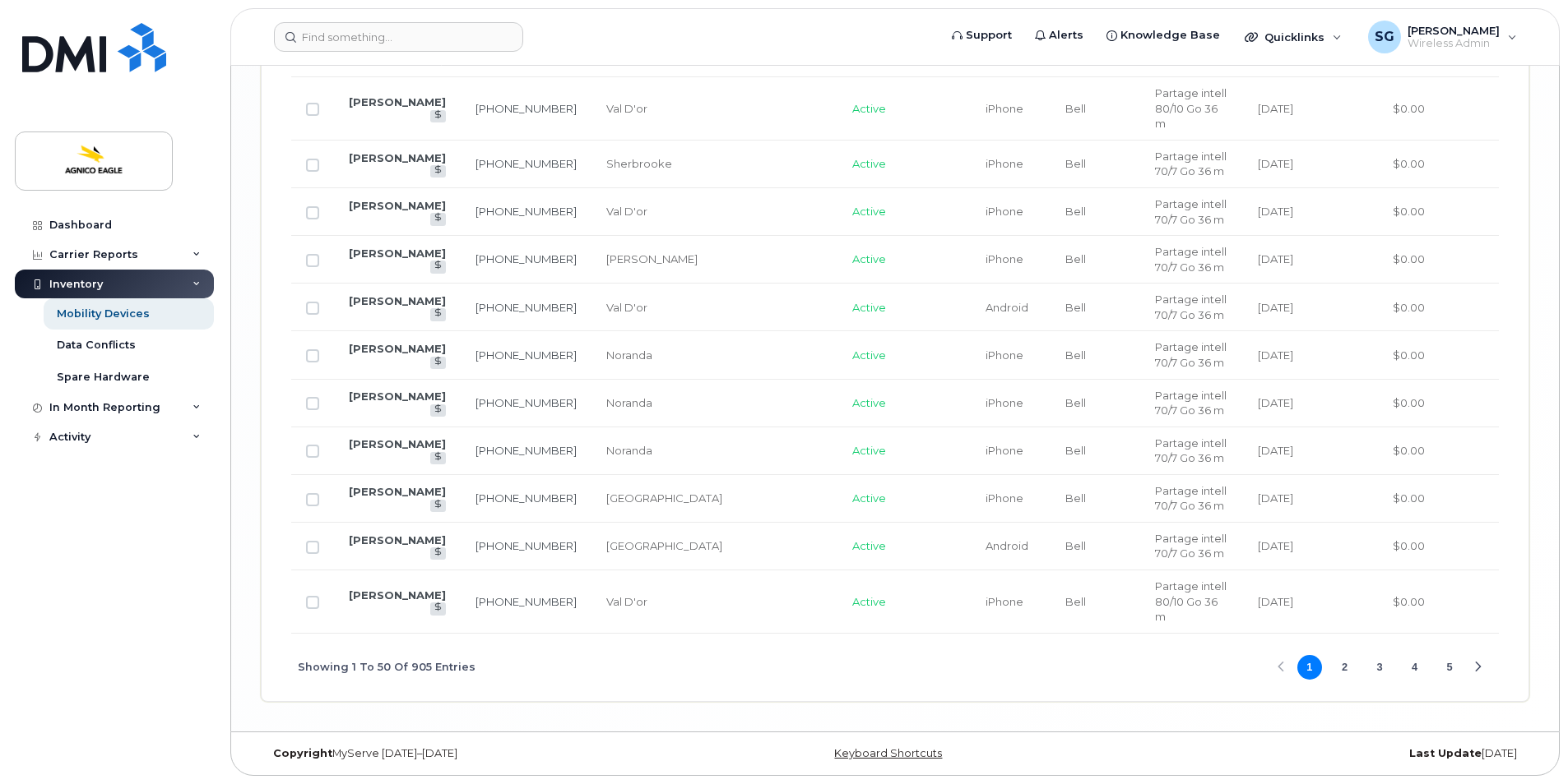
scroll to position [3545, 0]
